Goal: Transaction & Acquisition: Obtain resource

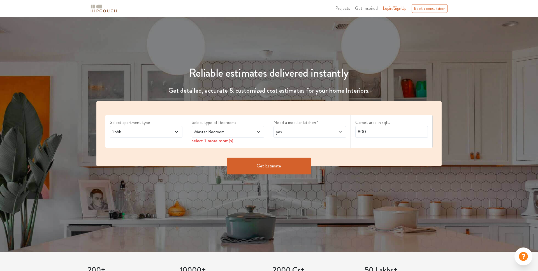
scroll to position [25, 0]
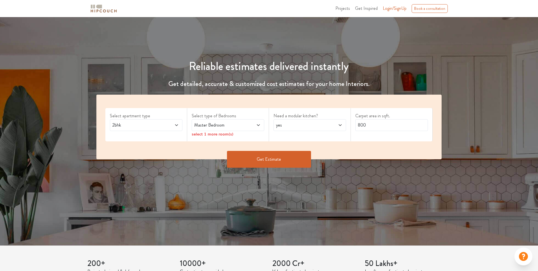
click at [200, 127] on span "Master Bedroom" at bounding box center [218, 125] width 51 height 7
click at [156, 124] on span "2bhk" at bounding box center [136, 125] width 51 height 7
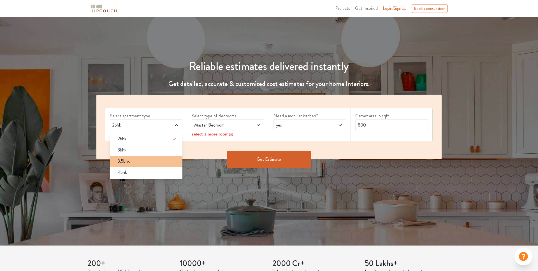
click at [153, 163] on div "3.5bhk" at bounding box center [147, 161] width 69 height 7
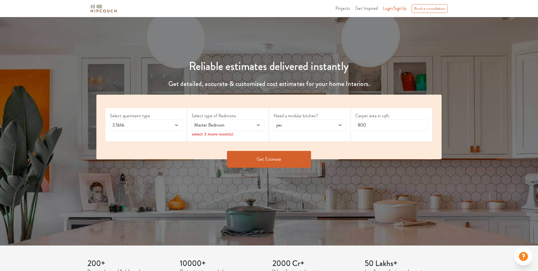
click at [210, 125] on span "Master Bedroom" at bounding box center [218, 125] width 51 height 7
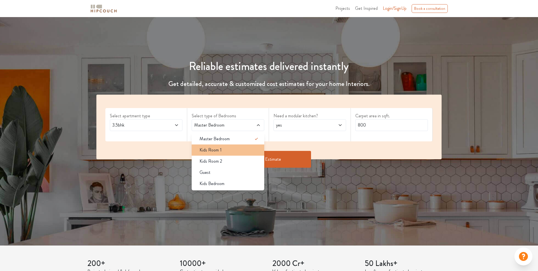
click at [205, 147] on span "Kids Room 1" at bounding box center [211, 150] width 22 height 7
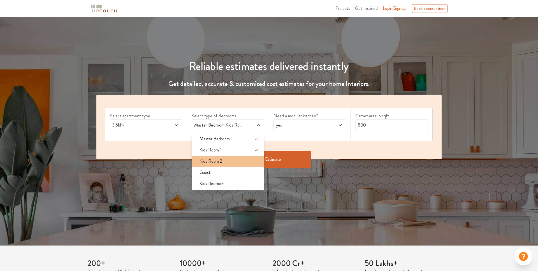
click at [205, 159] on span "Kids Room 2" at bounding box center [211, 161] width 23 height 7
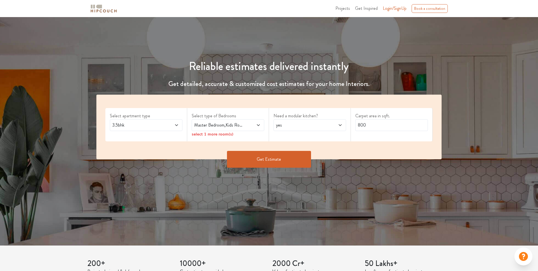
click at [379, 165] on div "Get Estimate" at bounding box center [269, 159] width 352 height 17
click at [392, 121] on input "800" at bounding box center [391, 125] width 73 height 12
click at [389, 124] on input "800" at bounding box center [391, 125] width 73 height 12
type input "2200"
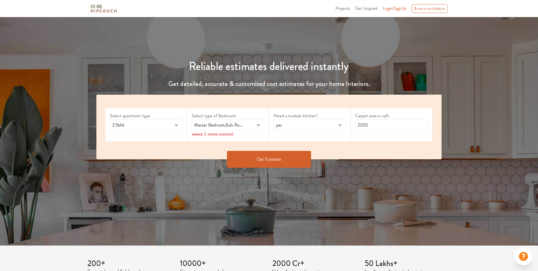
click at [253, 160] on button "Get Estimate" at bounding box center [269, 159] width 84 height 17
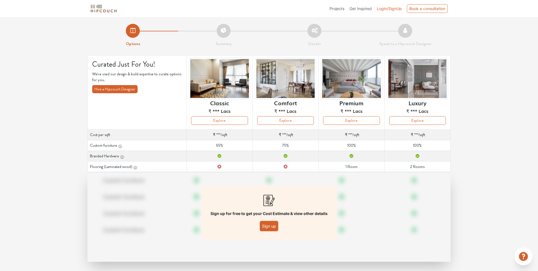
scroll to position [4, 0]
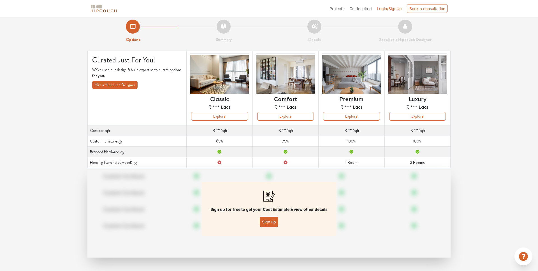
click at [273, 223] on button "Sign up" at bounding box center [269, 222] width 19 height 10
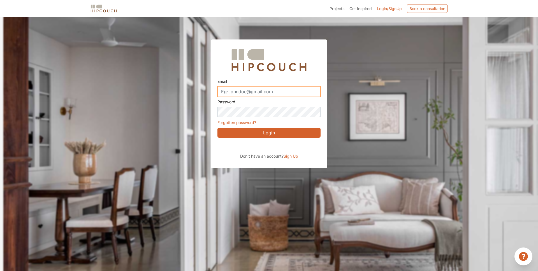
click at [243, 93] on input "Email" at bounding box center [269, 91] width 103 height 11
click at [287, 156] on span "Sign Up" at bounding box center [291, 156] width 15 height 5
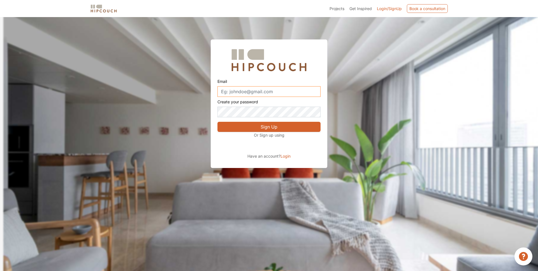
click at [259, 94] on input "Email" at bounding box center [269, 91] width 103 height 11
paste input "interior@yopmail.com"
type input "interior@yopmail.com"
click at [256, 125] on button "Sign Up" at bounding box center [269, 127] width 103 height 10
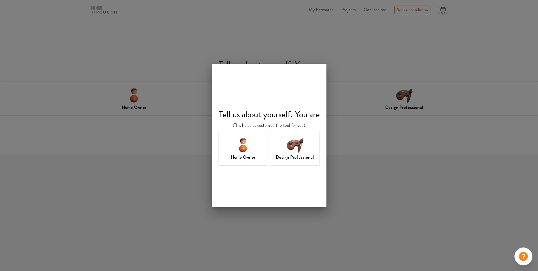
click at [236, 155] on h7 "Home Owner" at bounding box center [243, 157] width 24 height 7
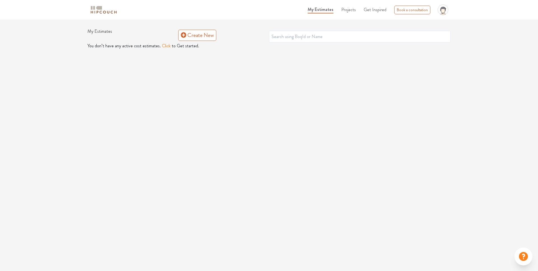
click at [105, 9] on img at bounding box center [104, 10] width 28 height 10
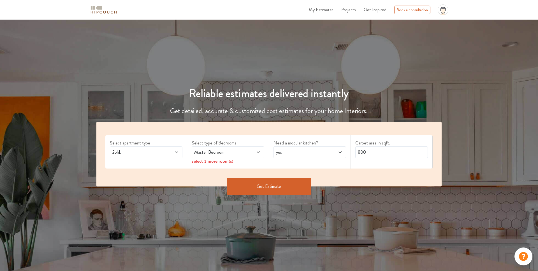
scroll to position [0, 0]
click at [217, 157] on div "Master Bedroom" at bounding box center [228, 152] width 73 height 12
click at [146, 151] on span "2bhk" at bounding box center [136, 152] width 51 height 7
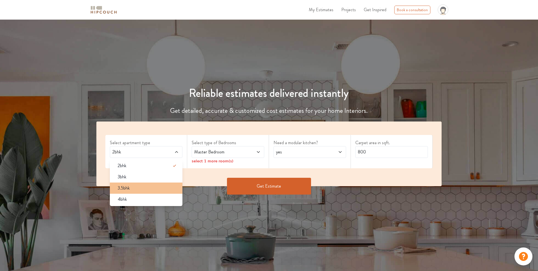
click at [151, 185] on div "3.5bhk" at bounding box center [147, 188] width 69 height 7
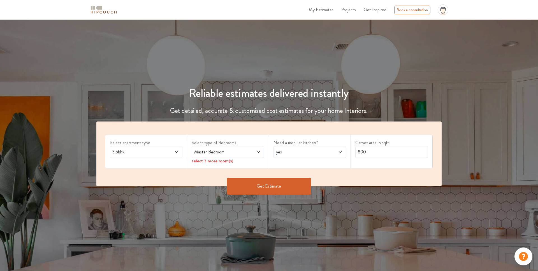
click at [220, 153] on span "Master Bedroom" at bounding box center [218, 152] width 51 height 7
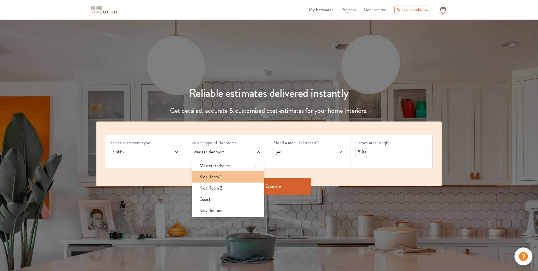
click at [211, 180] on span "Kids Room 1" at bounding box center [211, 177] width 22 height 7
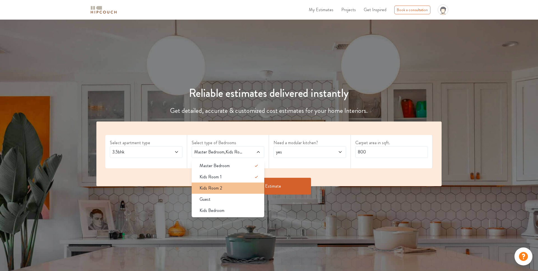
click at [210, 187] on span "Kids Room 2" at bounding box center [211, 188] width 23 height 7
click at [360, 156] on input "800" at bounding box center [391, 153] width 73 height 12
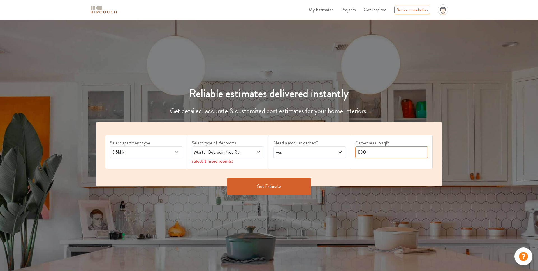
click at [360, 156] on input "800" at bounding box center [391, 153] width 73 height 12
type input "2000"
click at [336, 176] on div "Select apartment type 3.5bhk Select type of Bedrooms Master Bedroom,Kids Room 1…" at bounding box center [268, 154] width 345 height 65
click at [298, 185] on button "Get Estimate" at bounding box center [269, 186] width 84 height 17
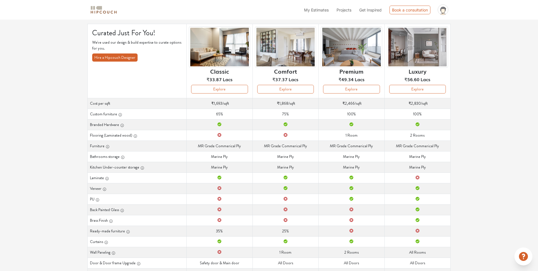
scroll to position [29, 0]
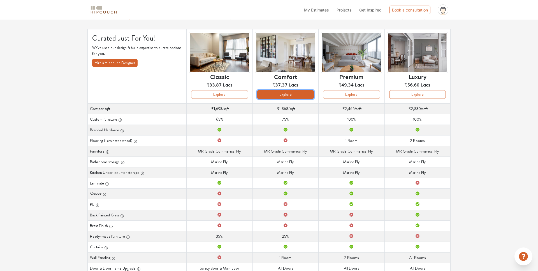
click at [294, 94] on button "Explore" at bounding box center [285, 94] width 57 height 9
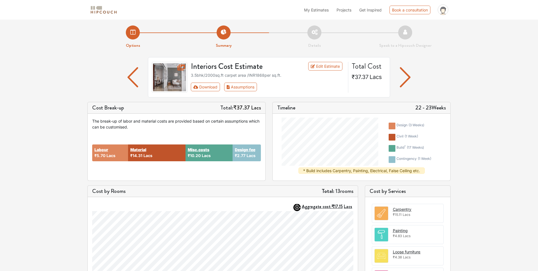
scroll to position [4, 0]
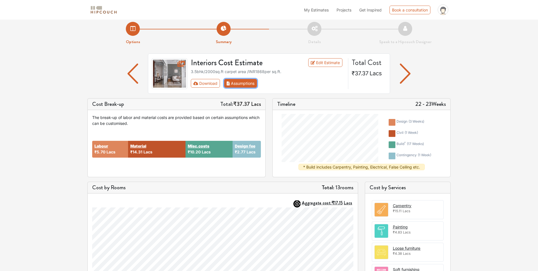
click at [243, 83] on button "Assumptions" at bounding box center [240, 83] width 33 height 9
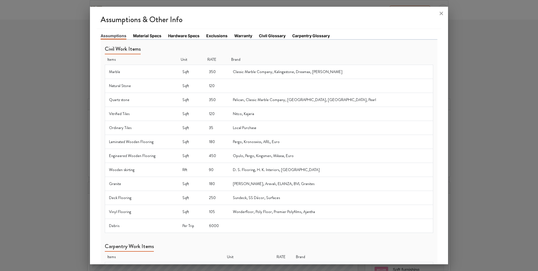
click at [151, 36] on link "Material Specs" at bounding box center [147, 36] width 28 height 6
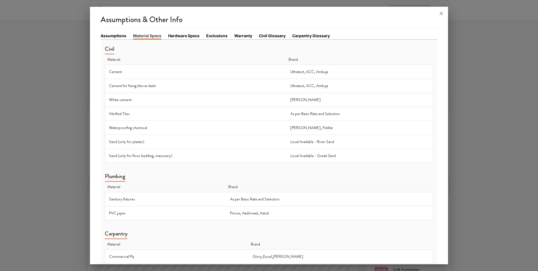
click at [181, 36] on link "Hardware Specs" at bounding box center [183, 36] width 31 height 6
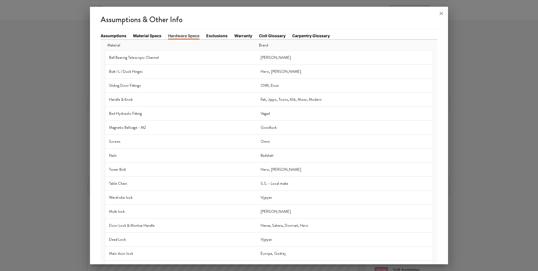
click at [217, 36] on link "Exclusions" at bounding box center [216, 36] width 21 height 6
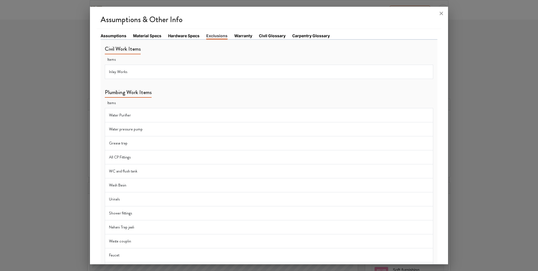
click at [235, 36] on link "Warranty" at bounding box center [243, 36] width 18 height 6
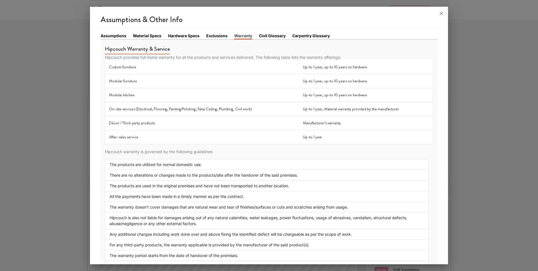
click at [269, 38] on link "Civil Glossary" at bounding box center [272, 36] width 27 height 6
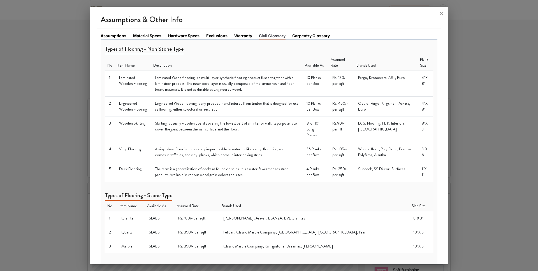
click at [237, 36] on link "Warranty" at bounding box center [243, 36] width 18 height 6
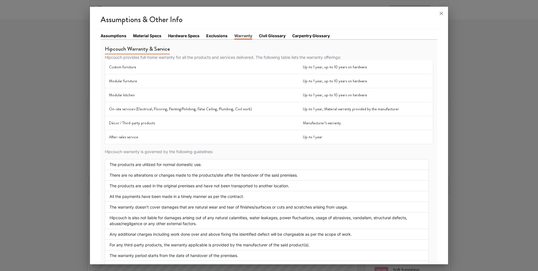
click at [112, 38] on link "Assumptions" at bounding box center [114, 36] width 26 height 6
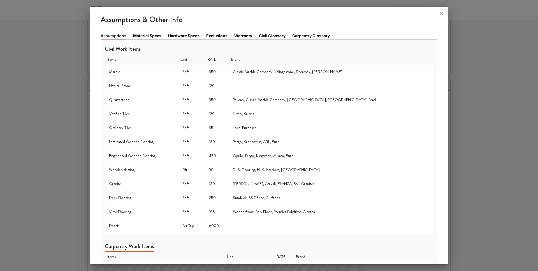
scroll to position [144, 0]
click at [441, 15] on icon at bounding box center [441, 13] width 9 height 9
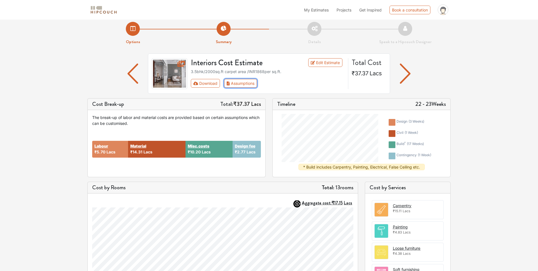
scroll to position [0, 0]
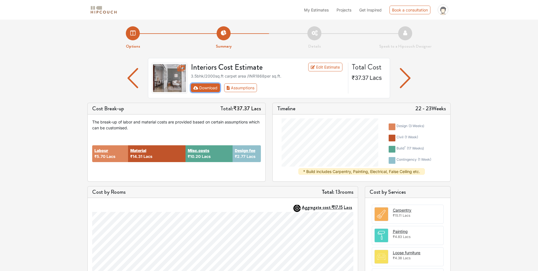
click at [209, 87] on button "Download" at bounding box center [205, 88] width 29 height 9
click at [202, 89] on button "Download" at bounding box center [205, 88] width 29 height 9
click at [205, 89] on button "Download" at bounding box center [205, 88] width 29 height 9
click at [214, 87] on button "Download" at bounding box center [205, 88] width 29 height 9
click at [326, 68] on link "Edit Estimate" at bounding box center [325, 67] width 34 height 9
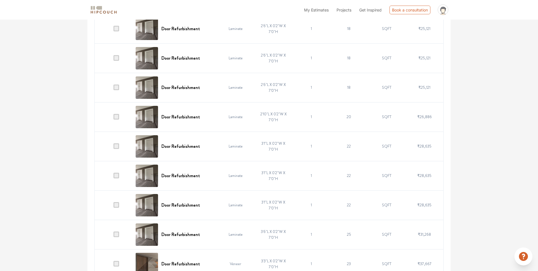
scroll to position [338, 0]
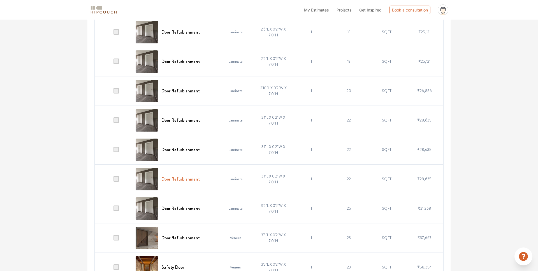
click at [191, 179] on h6 "Door Refurbishment" at bounding box center [180, 179] width 38 height 5
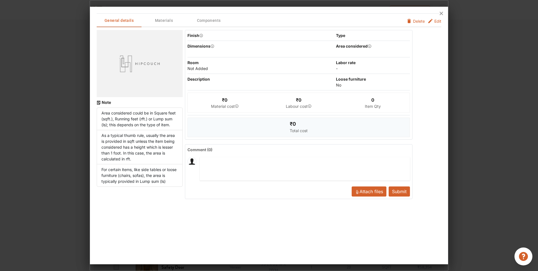
scroll to position [0, 0]
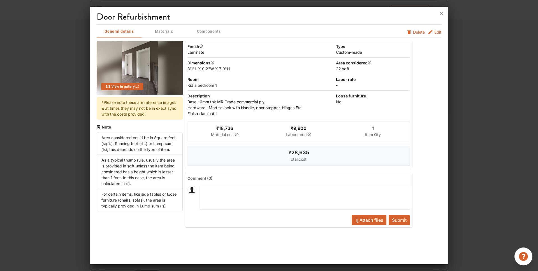
click at [343, 29] on div "General details Materials Components Edit Delete" at bounding box center [269, 31] width 345 height 13
click at [440, 15] on icon at bounding box center [441, 13] width 9 height 9
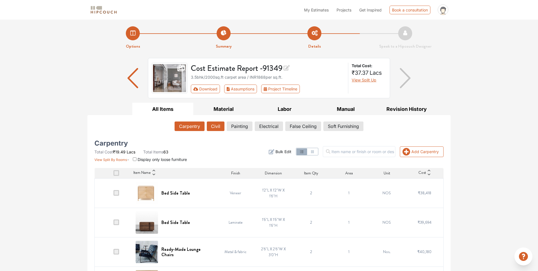
click at [217, 126] on button "Civil" at bounding box center [216, 127] width 18 height 10
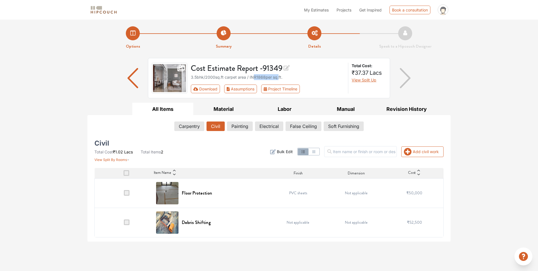
drag, startPoint x: 254, startPoint y: 78, endPoint x: 282, endPoint y: 78, distance: 28.0
click at [282, 78] on div "3.5bhk / 2000 sq.ft carpet area / INR 1868 per sq.ft." at bounding box center [268, 77] width 154 height 6
click at [372, 80] on span "View Split Up" at bounding box center [364, 80] width 25 height 5
click at [287, 91] on button "Project Timeline" at bounding box center [280, 89] width 39 height 9
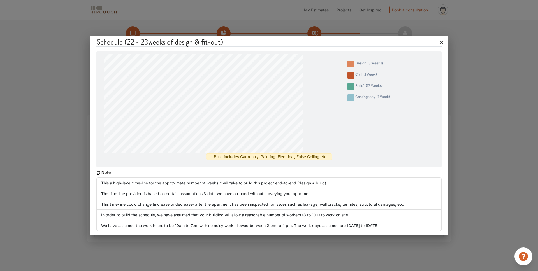
click at [441, 42] on icon at bounding box center [441, 42] width 3 height 3
